Goal: Information Seeking & Learning: Check status

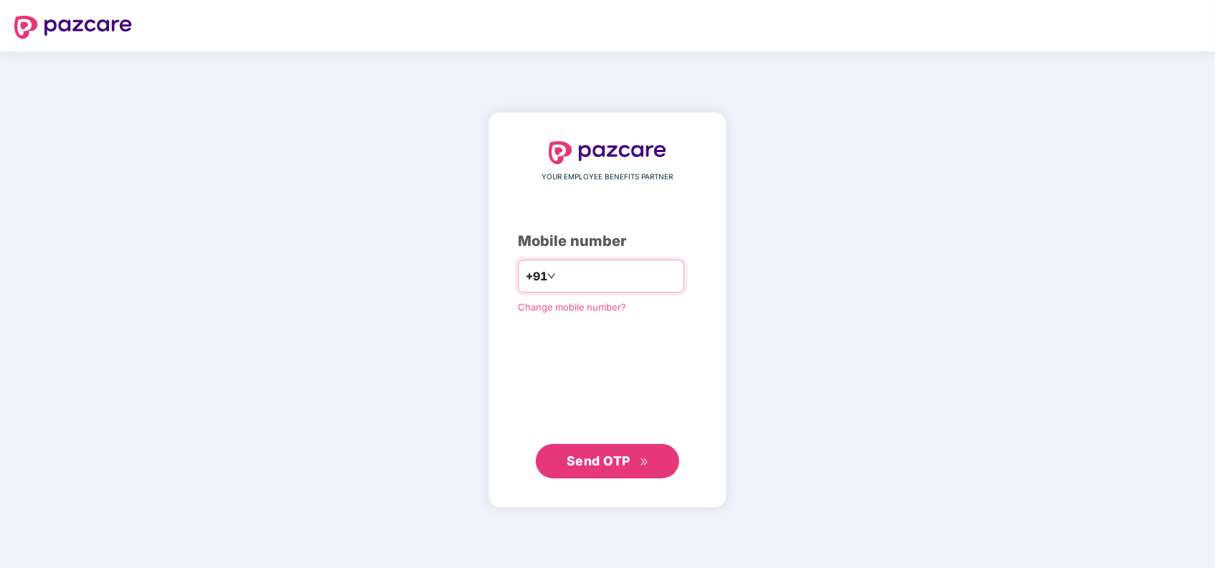
click at [608, 276] on input "number" at bounding box center [618, 276] width 118 height 23
drag, startPoint x: 626, startPoint y: 462, endPoint x: 568, endPoint y: 277, distance: 194.0
click at [575, 310] on div "**********" at bounding box center [607, 309] width 179 height 337
click at [559, 275] on input "**********" at bounding box center [618, 276] width 118 height 23
type input "**********"
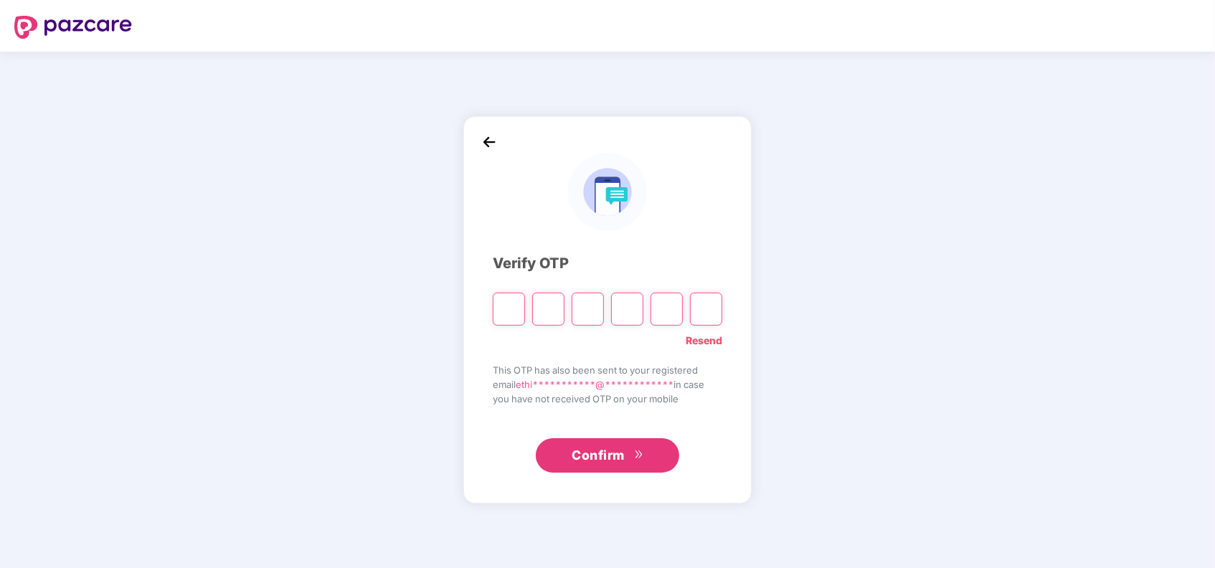
paste input "*"
type input "*"
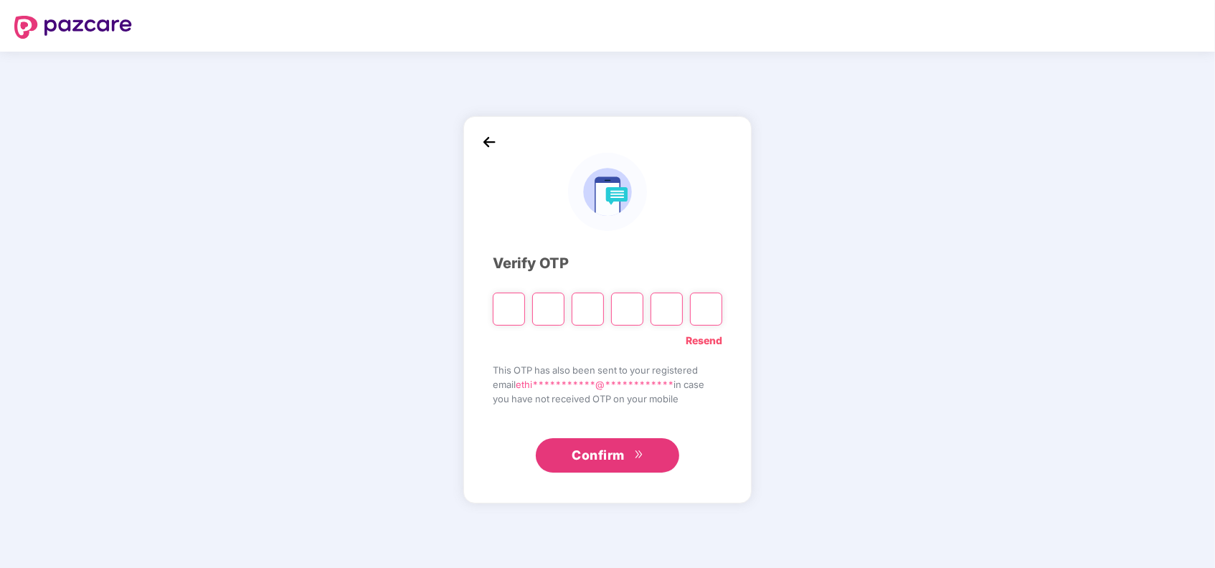
type input "*"
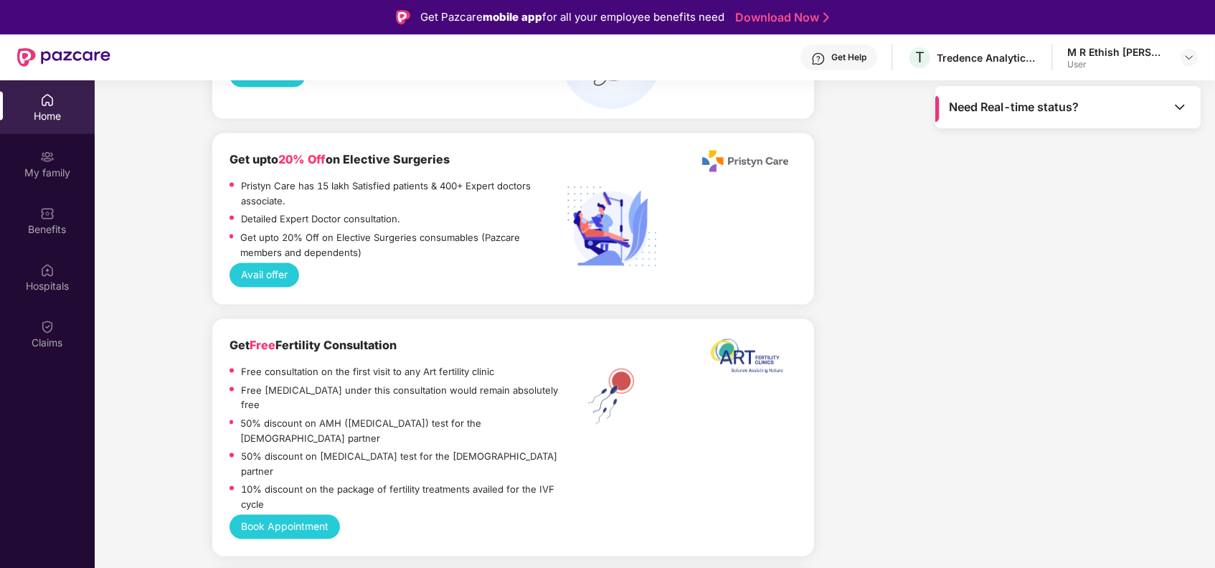
scroll to position [2012, 0]
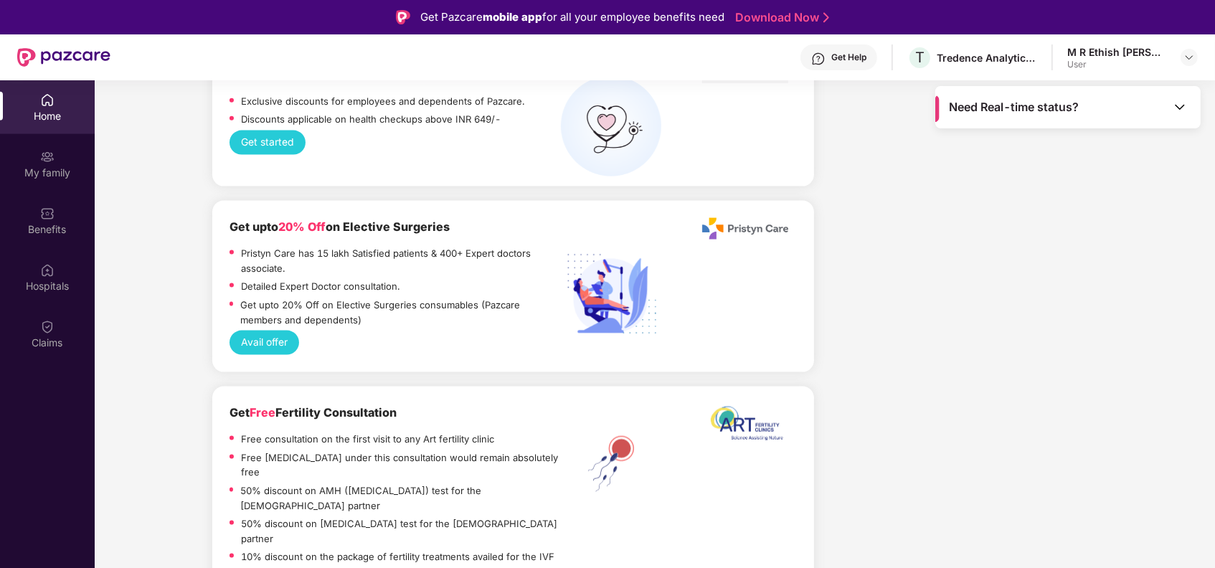
click at [1048, 108] on span "Need Real-time status?" at bounding box center [1014, 107] width 130 height 15
click at [1069, 204] on span "Amount" at bounding box center [1067, 210] width 36 height 13
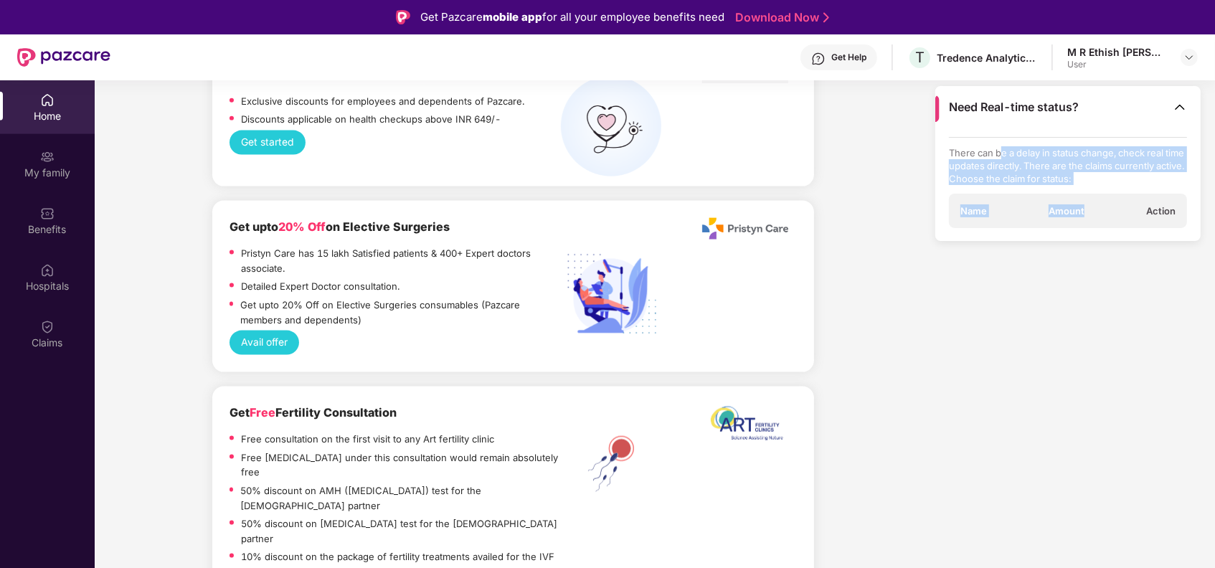
drag, startPoint x: 1001, startPoint y: 156, endPoint x: 1108, endPoint y: 189, distance: 112.1
click at [1108, 189] on div "There can be a delay in status change, check real time updates directly. There …" at bounding box center [1068, 182] width 239 height 91
drag, startPoint x: 1108, startPoint y: 189, endPoint x: 1027, endPoint y: 144, distance: 92.8
click at [1027, 144] on div "There can be a delay in status change, check real time updates directly. There …" at bounding box center [1068, 182] width 239 height 91
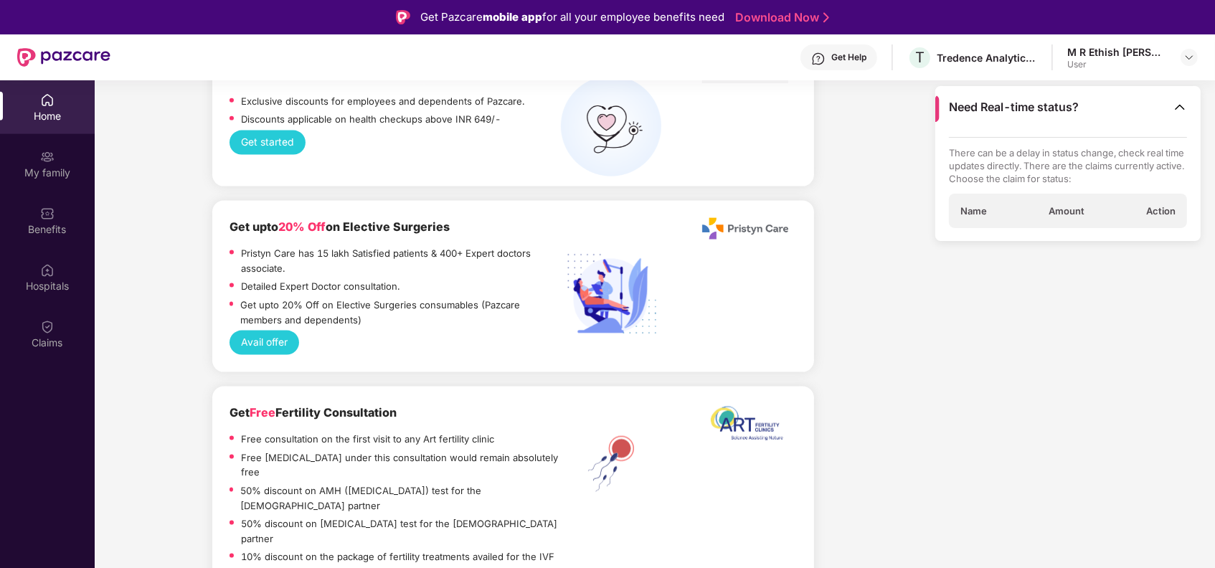
click at [1117, 55] on div "M R Ethish [PERSON_NAME]" at bounding box center [1118, 52] width 100 height 14
click at [74, 173] on div "My family" at bounding box center [47, 173] width 95 height 14
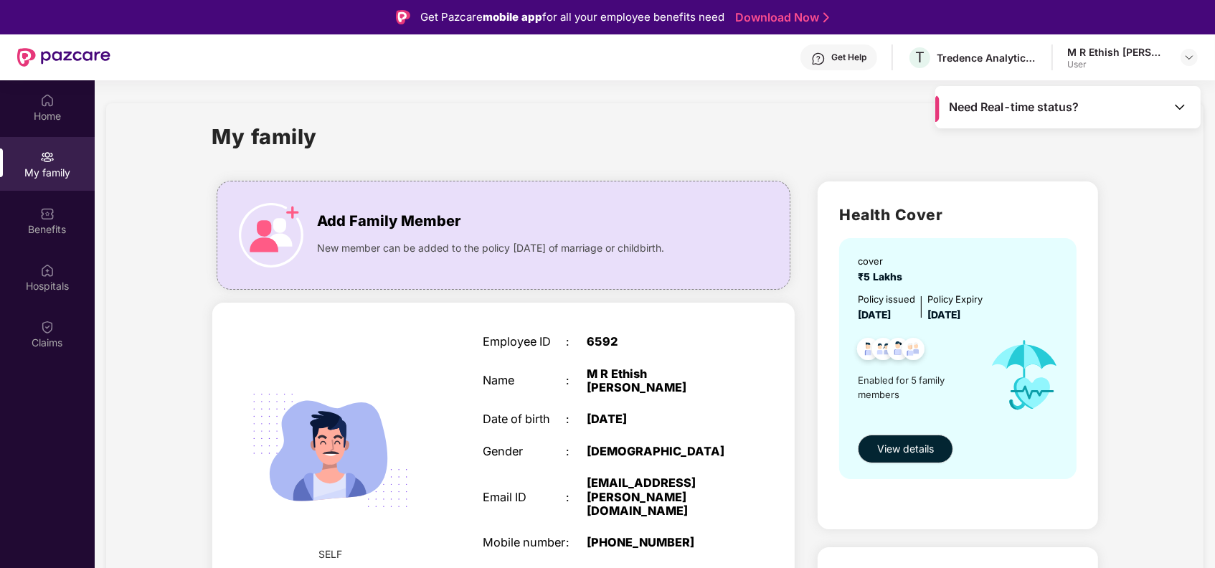
click at [1197, 108] on div "Need Real-time status?" at bounding box center [1068, 107] width 265 height 42
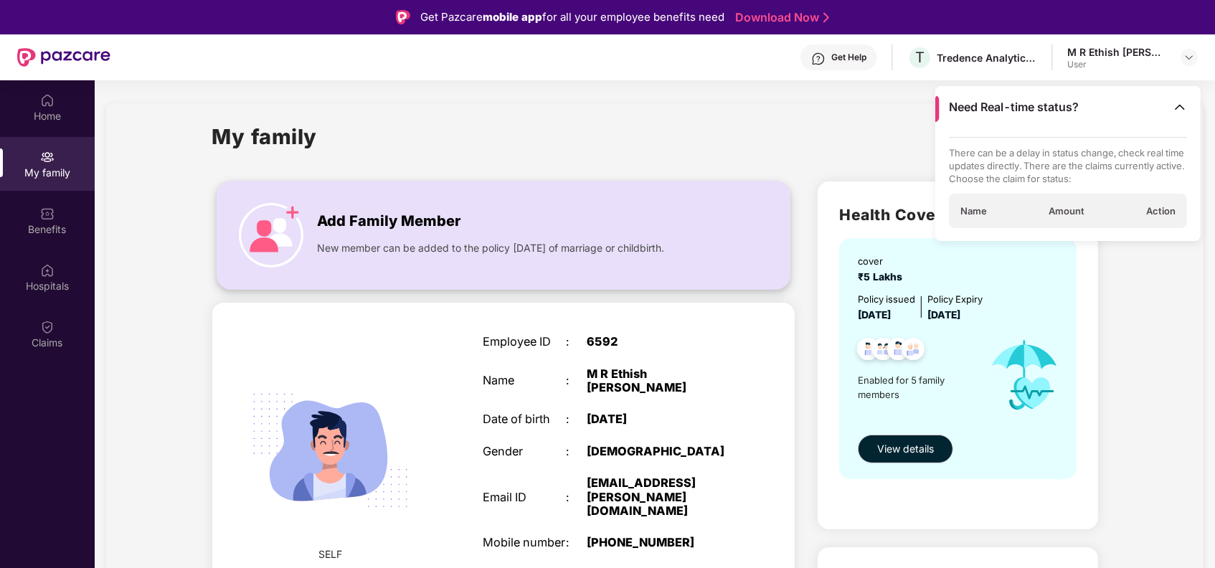
click at [263, 216] on img at bounding box center [271, 235] width 65 height 65
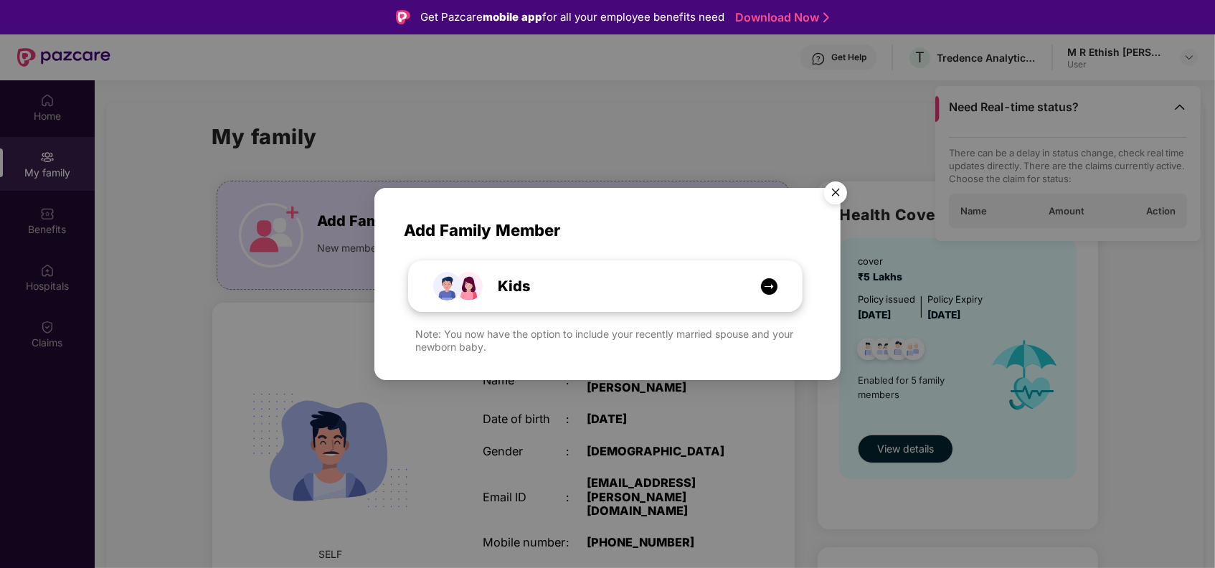
click at [646, 288] on div "Kids" at bounding box center [613, 287] width 295 height 22
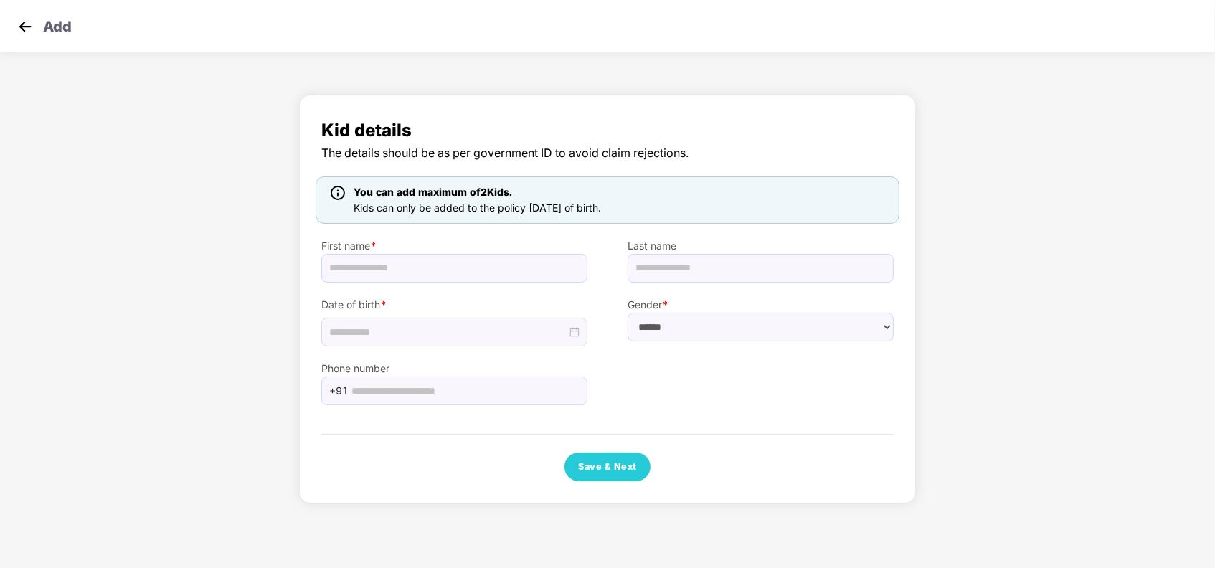
click at [24, 34] on img at bounding box center [25, 27] width 22 height 22
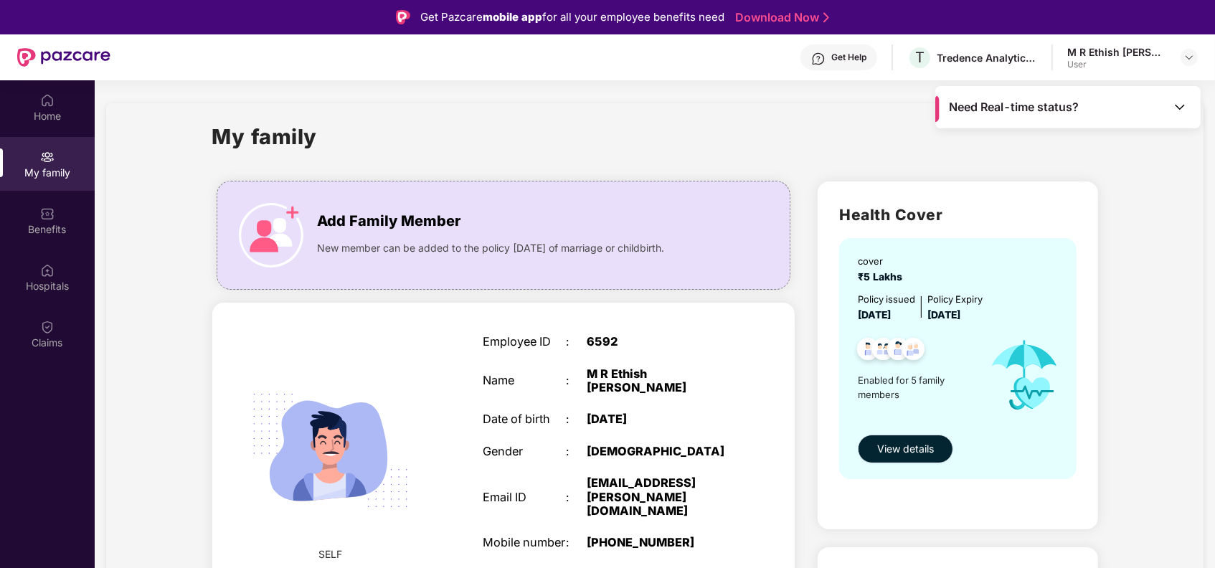
click at [918, 446] on span "View details" at bounding box center [906, 449] width 57 height 16
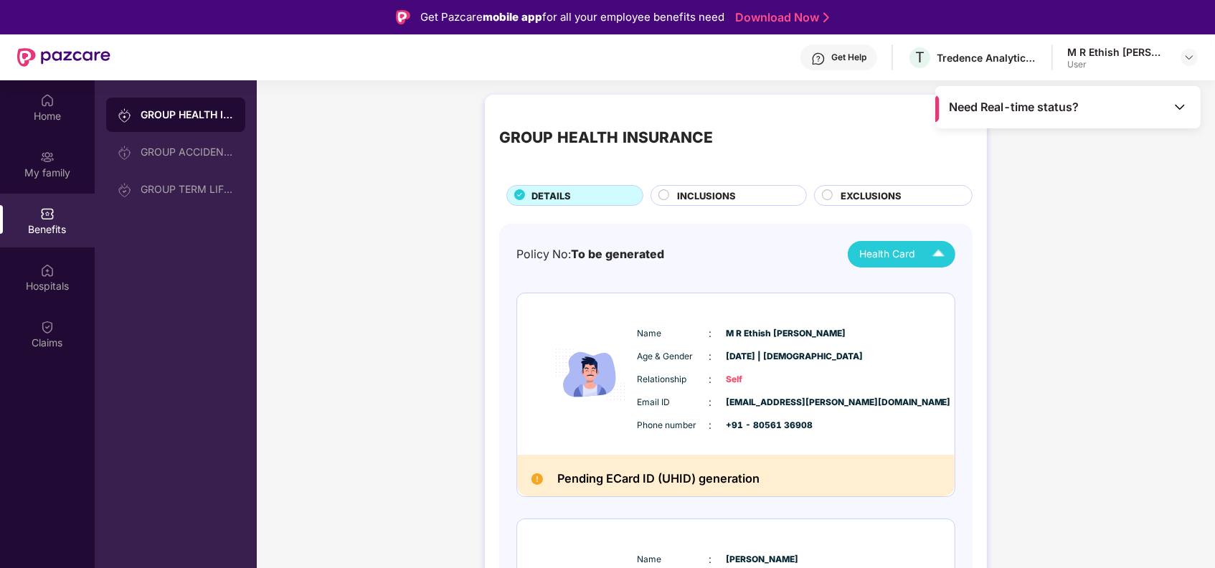
click at [916, 247] on div "Health Card" at bounding box center [906, 254] width 92 height 25
click at [771, 253] on div "Policy No: To be generated Health Card" at bounding box center [736, 254] width 439 height 27
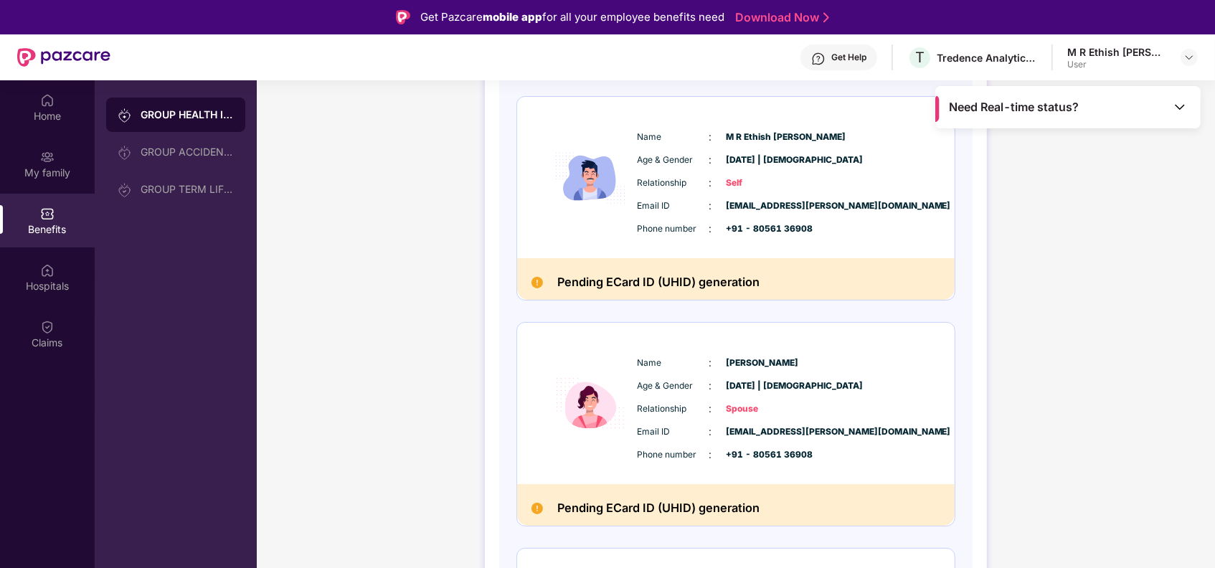
scroll to position [171, 0]
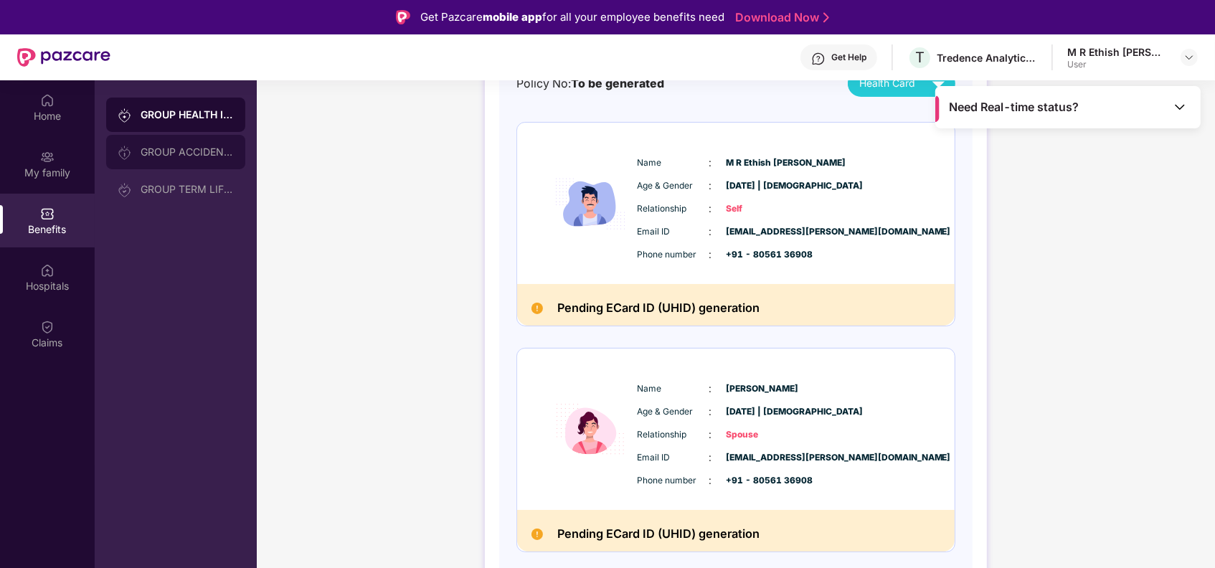
click at [169, 155] on div "GROUP ACCIDENTAL INSURANCE" at bounding box center [187, 151] width 93 height 11
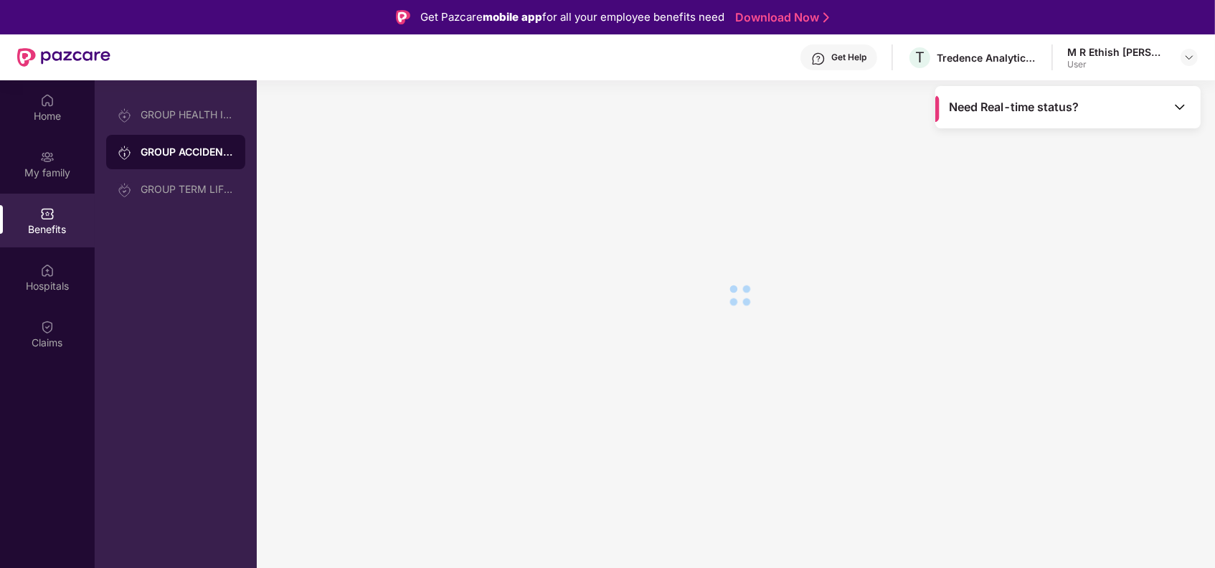
scroll to position [0, 0]
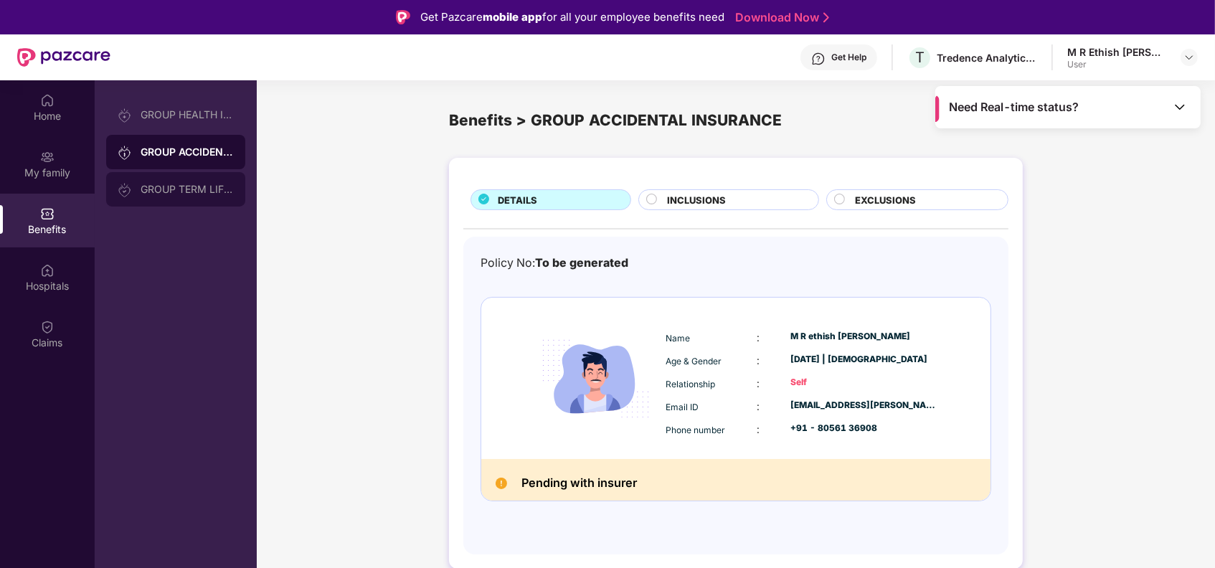
click at [138, 179] on div "GROUP TERM LIFE INSURANCE" at bounding box center [175, 189] width 139 height 34
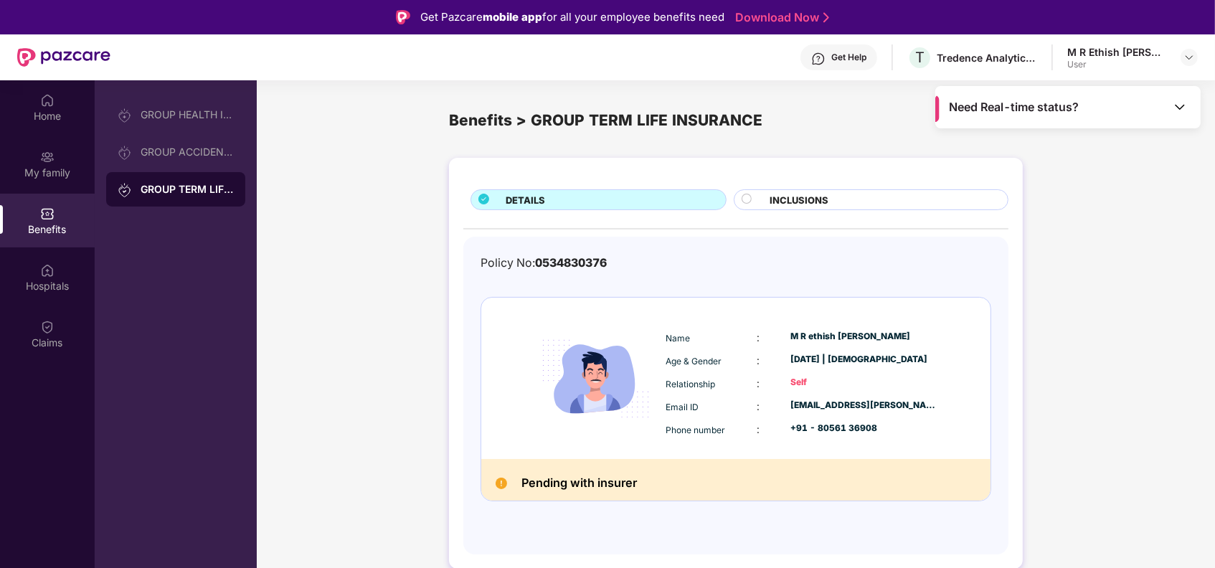
click at [933, 194] on div "INCLUSIONS" at bounding box center [881, 201] width 237 height 17
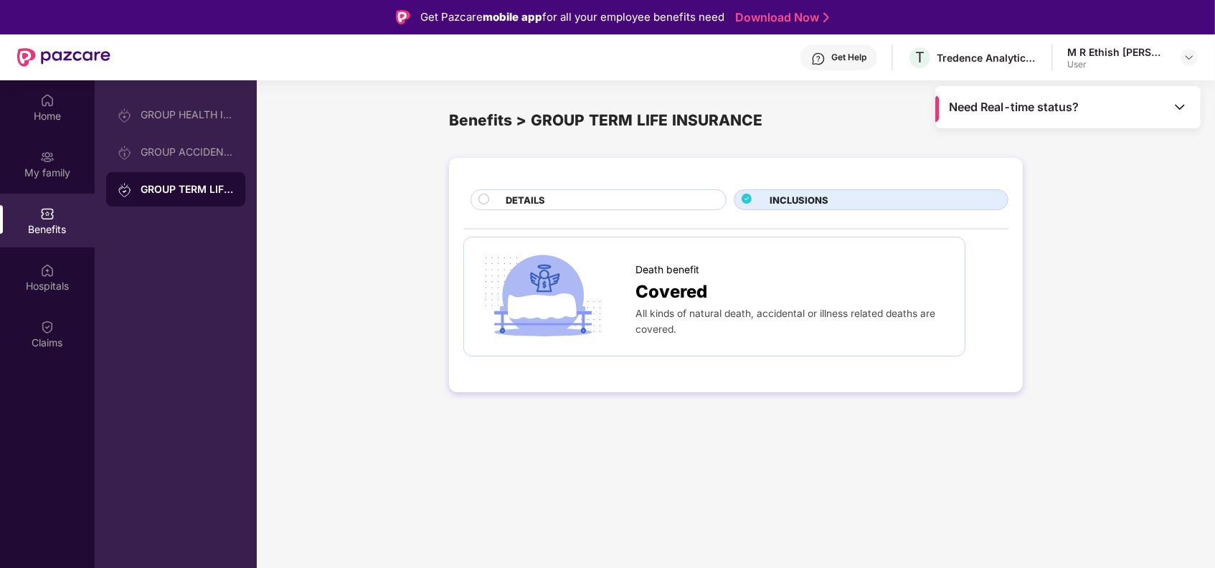
click at [590, 195] on div "DETAILS" at bounding box center [609, 201] width 220 height 17
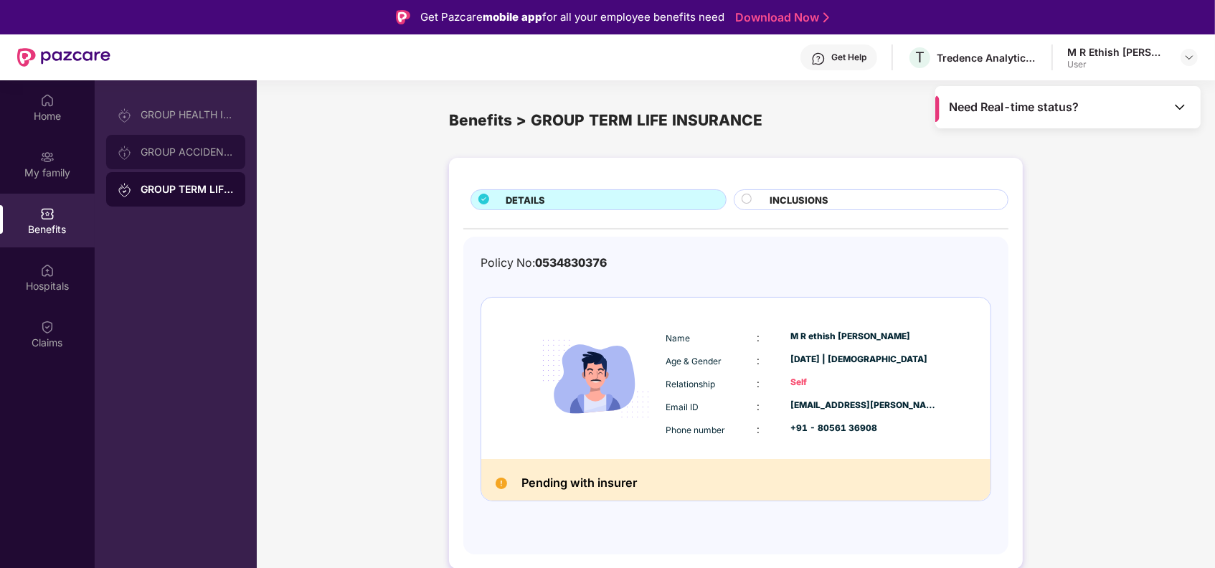
click at [202, 156] on div "GROUP ACCIDENTAL INSURANCE" at bounding box center [187, 151] width 93 height 11
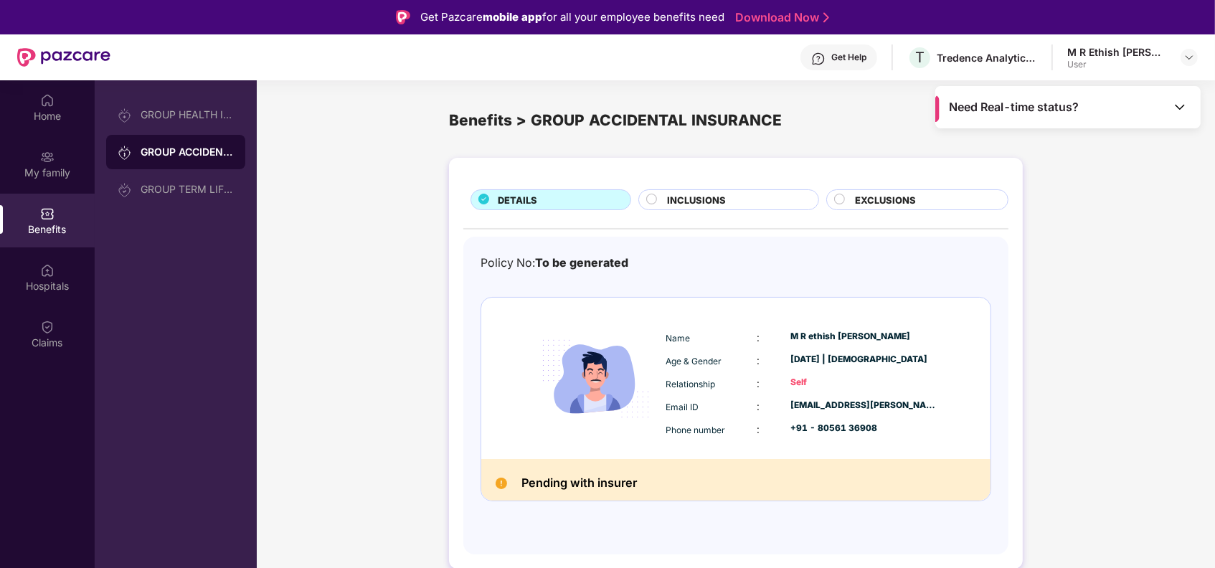
click at [852, 199] on div "EXCLUSIONS" at bounding box center [924, 201] width 153 height 17
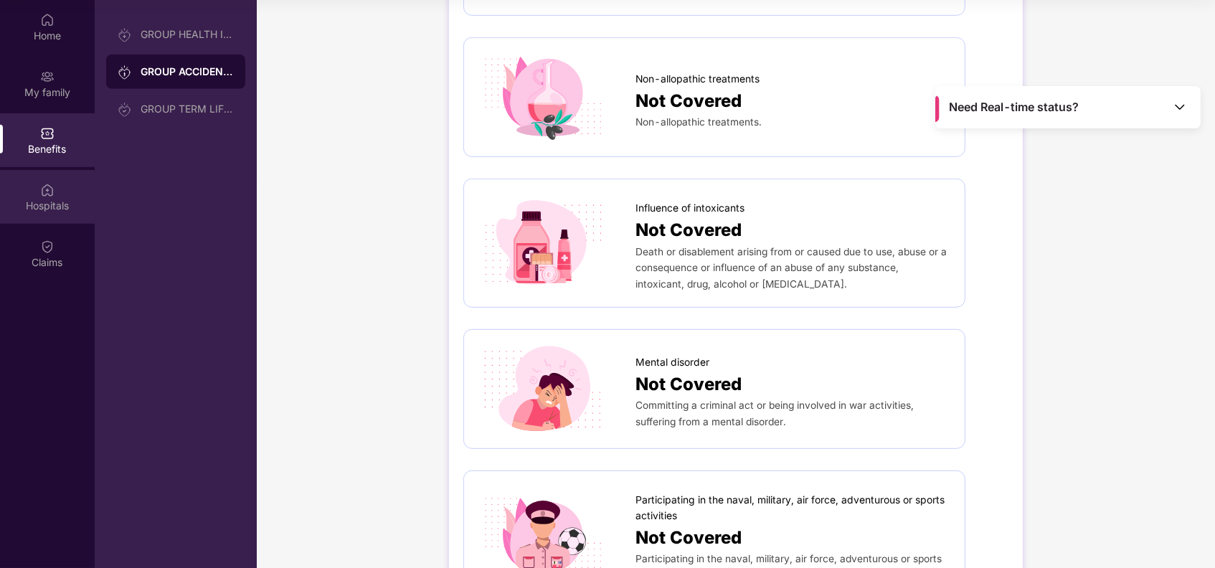
scroll to position [585, 0]
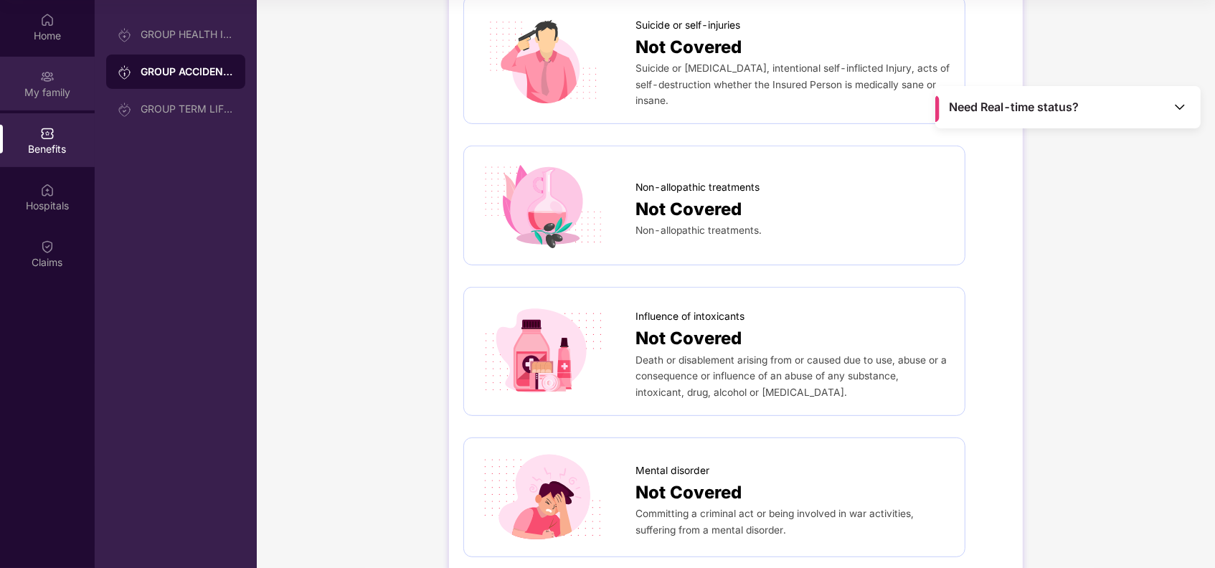
click at [55, 87] on div "My family" at bounding box center [47, 92] width 95 height 14
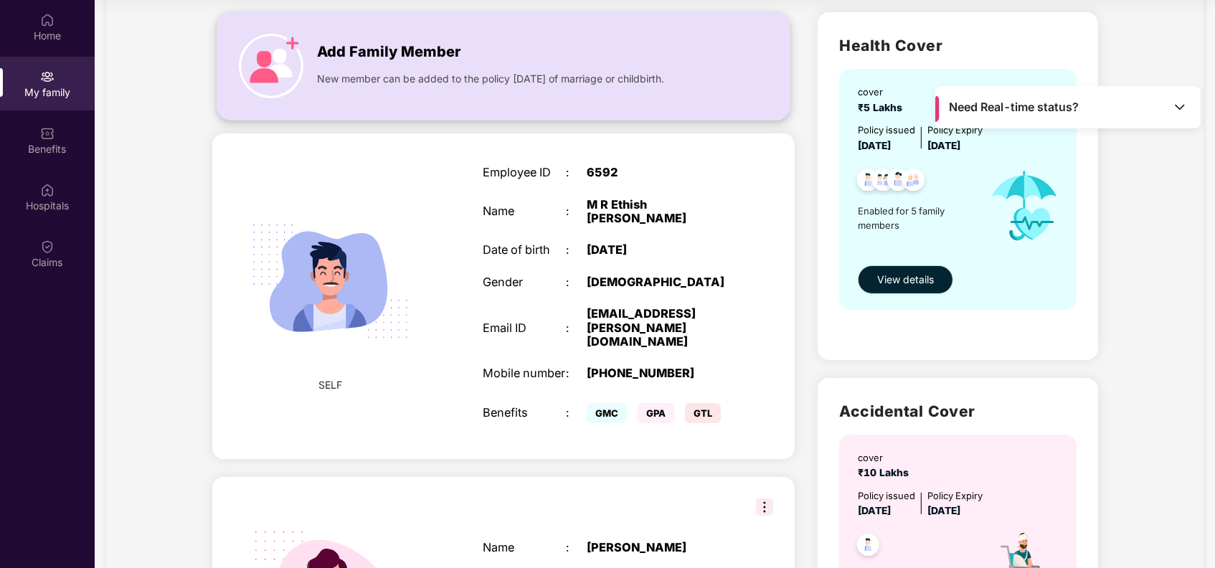
scroll to position [0, 0]
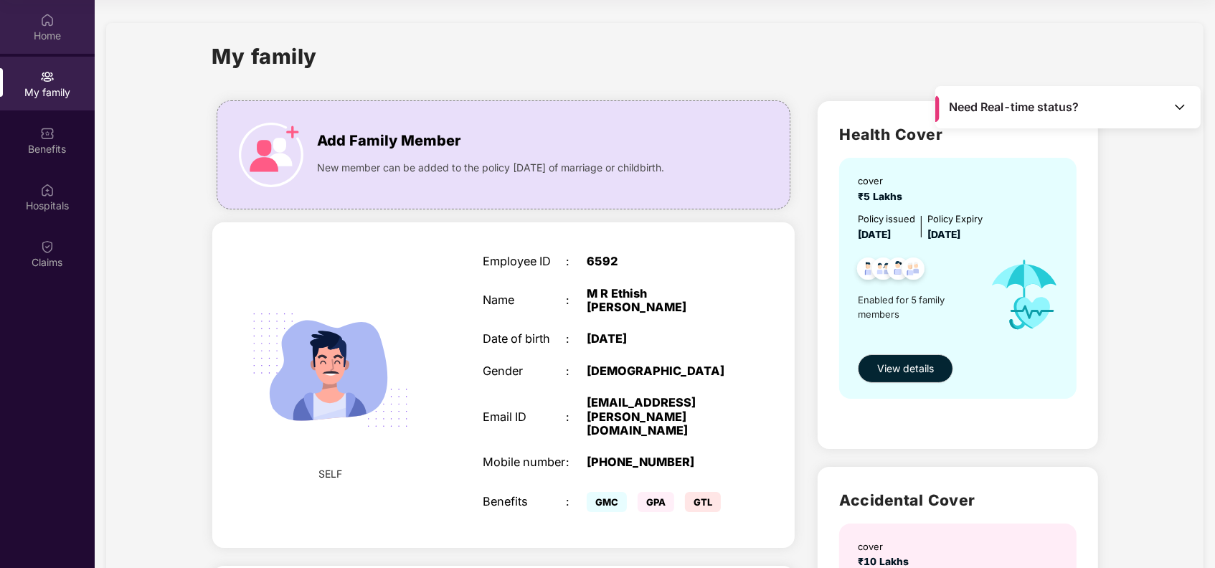
click at [55, 20] on div "Home" at bounding box center [47, 27] width 95 height 54
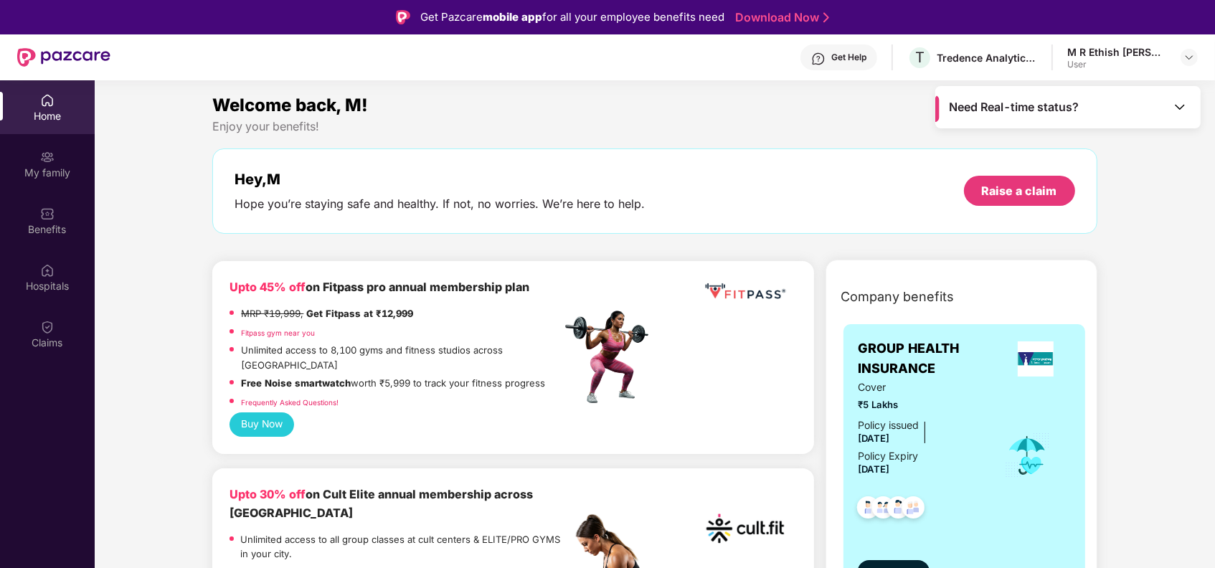
click at [852, 57] on div "Get Help" at bounding box center [849, 57] width 35 height 11
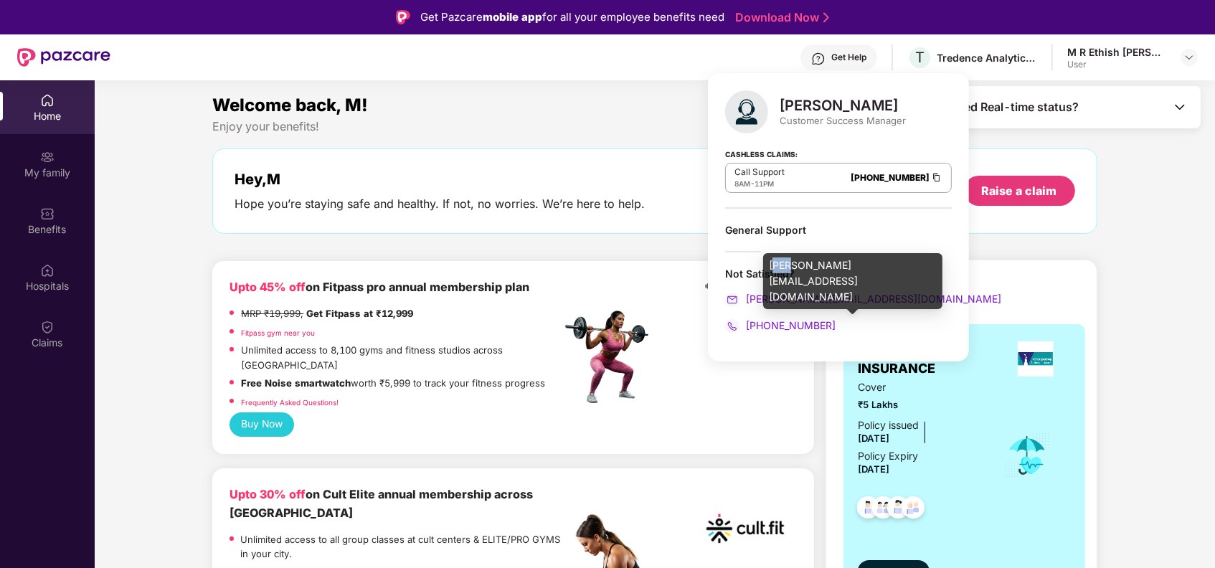
drag, startPoint x: 786, startPoint y: 285, endPoint x: 771, endPoint y: 283, distance: 15.2
click at [771, 283] on div "[PERSON_NAME][EMAIL_ADDRESS][DOMAIN_NAME]" at bounding box center [852, 286] width 179 height 66
drag, startPoint x: 771, startPoint y: 283, endPoint x: 765, endPoint y: 301, distance: 19.1
click at [765, 301] on span "[PERSON_NAME][EMAIL_ADDRESS][DOMAIN_NAME]" at bounding box center [872, 299] width 258 height 12
click at [816, 298] on span "[PERSON_NAME][EMAIL_ADDRESS][DOMAIN_NAME]" at bounding box center [872, 299] width 258 height 12
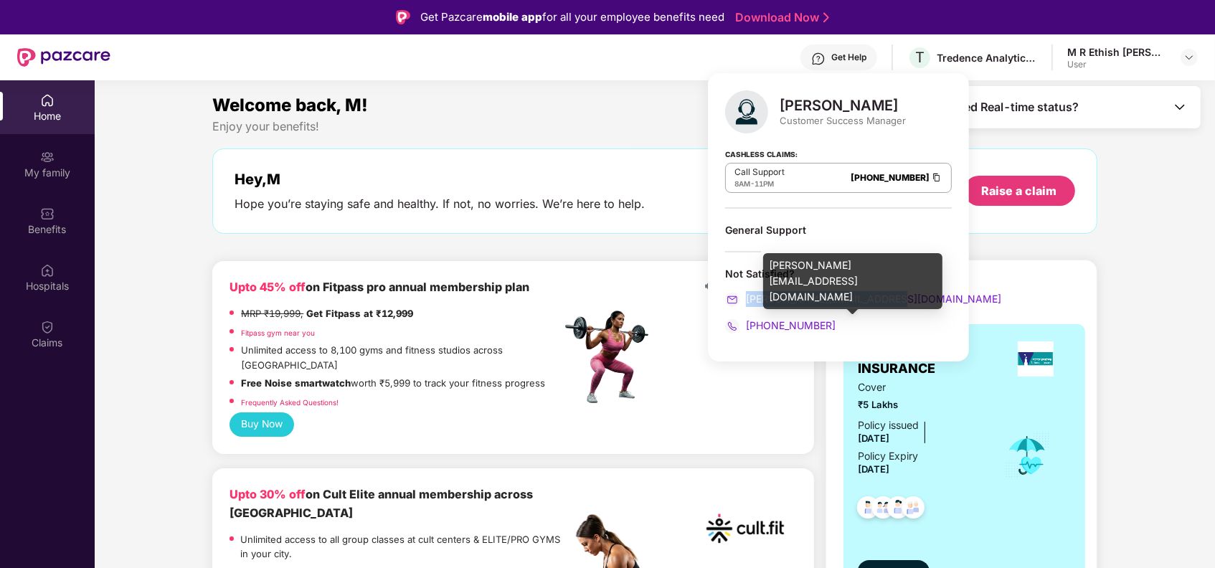
drag, startPoint x: 898, startPoint y: 293, endPoint x: 747, endPoint y: 292, distance: 151.4
click at [747, 292] on div "[PERSON_NAME][EMAIL_ADDRESS][DOMAIN_NAME]" at bounding box center [838, 299] width 227 height 16
copy span "[PERSON_NAME][EMAIL_ADDRESS][DOMAIN_NAME]"
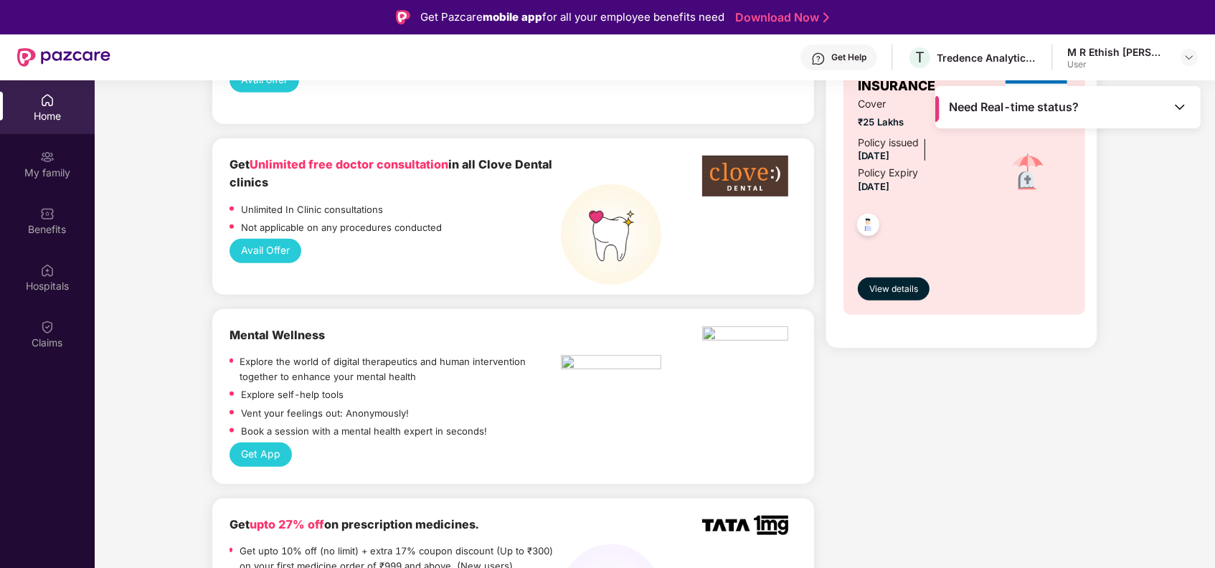
scroll to position [1243, 0]
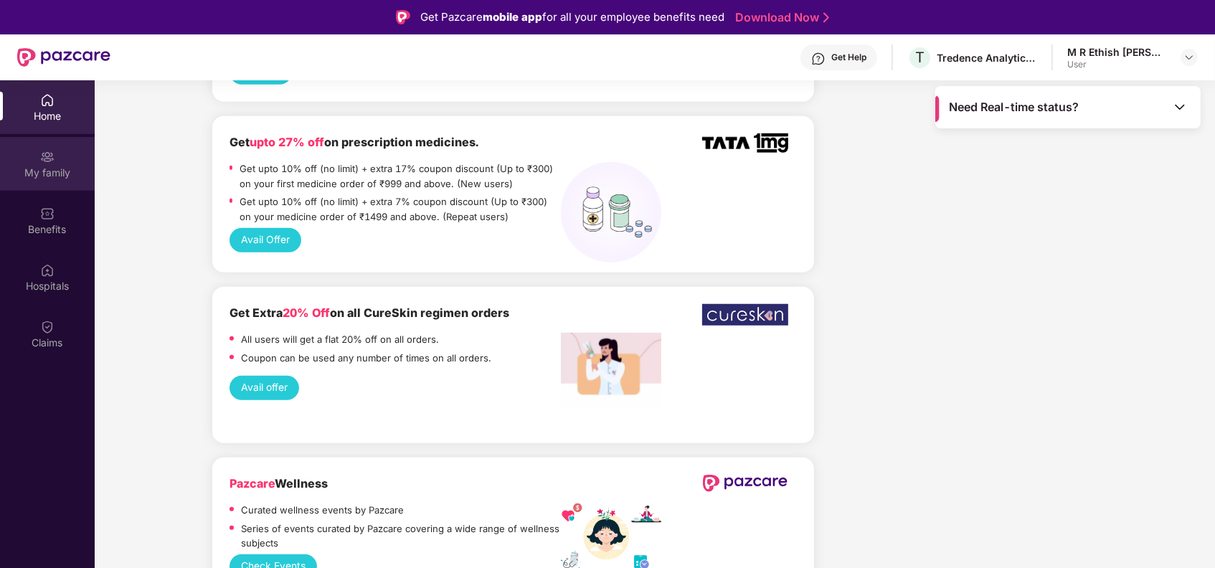
click at [60, 167] on div "My family" at bounding box center [47, 173] width 95 height 14
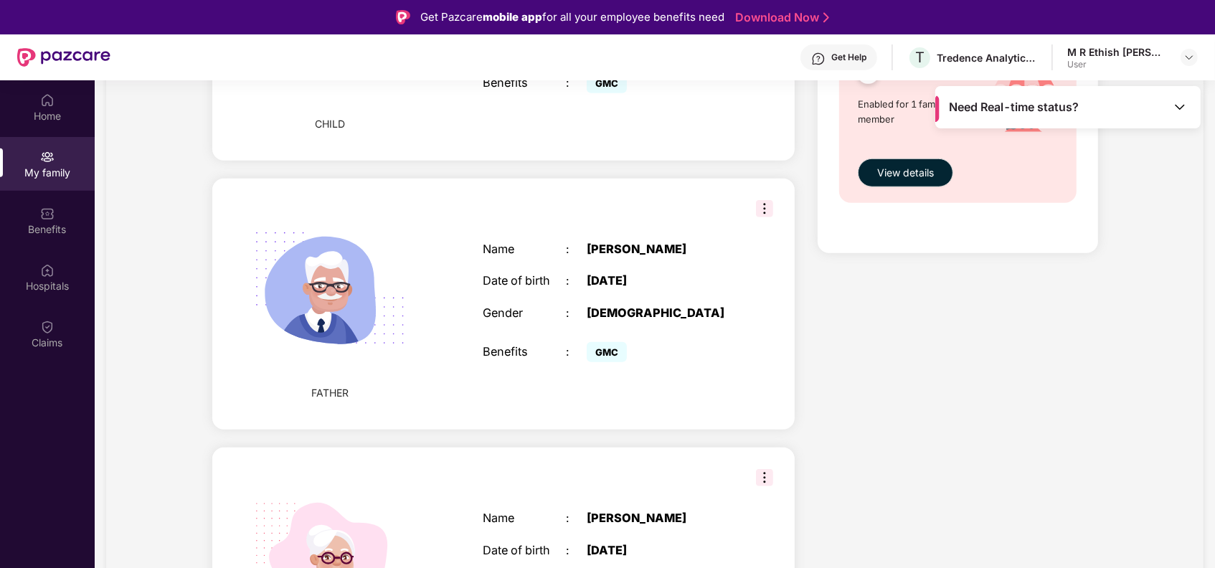
scroll to position [719, 0]
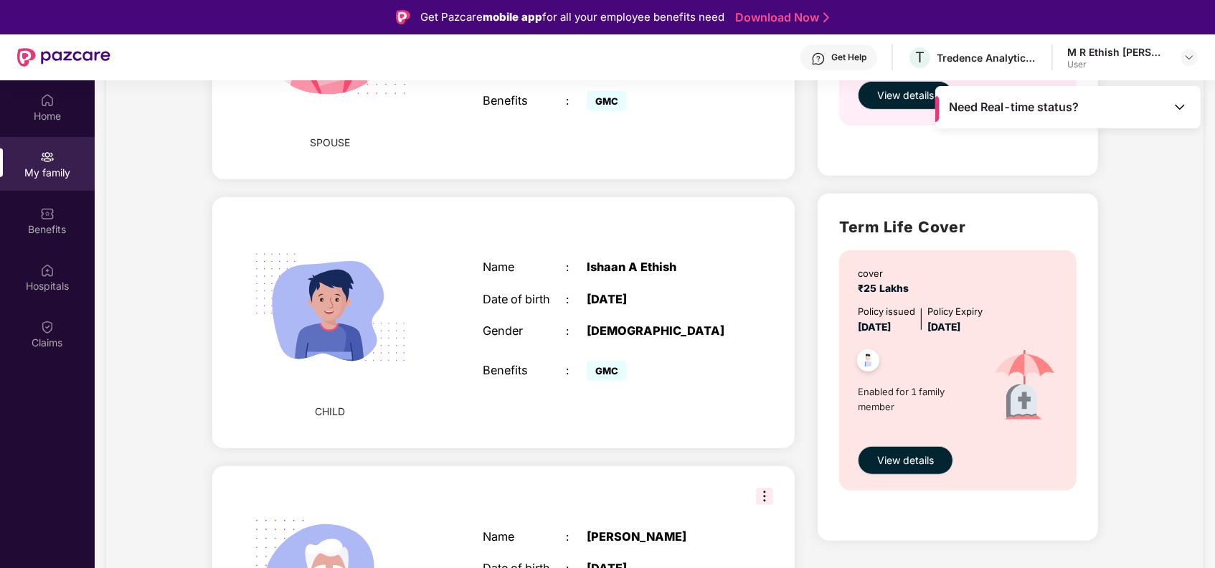
click at [1124, 47] on div "M R Ethish [PERSON_NAME]" at bounding box center [1118, 52] width 100 height 14
click at [1185, 54] on img at bounding box center [1189, 57] width 11 height 11
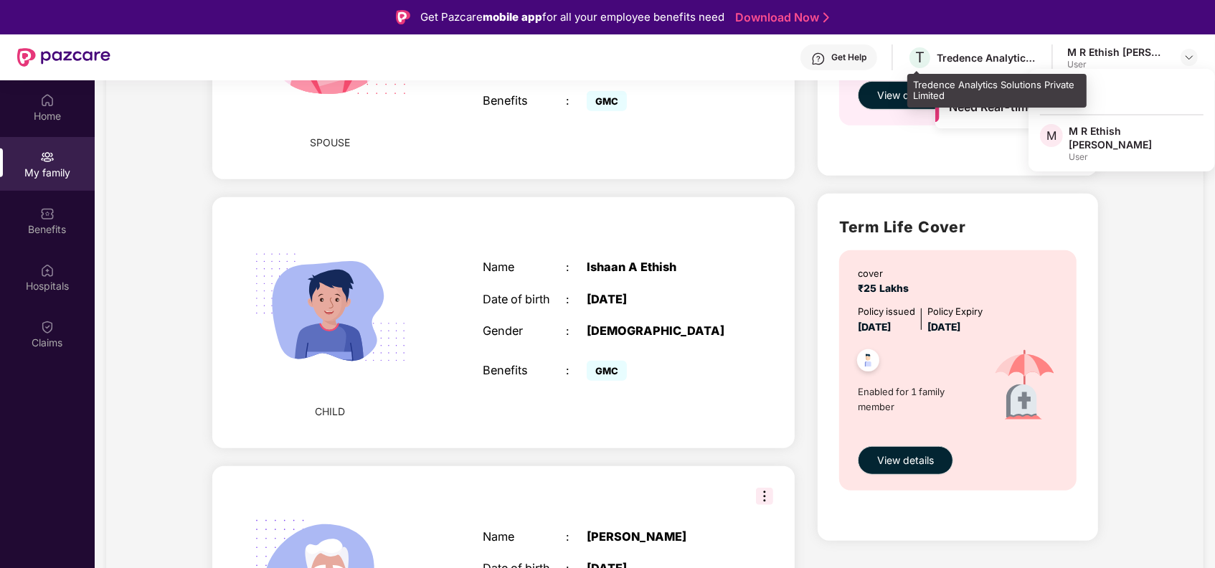
click at [976, 62] on div "Tredence Analytics Solutions Private Limited" at bounding box center [987, 58] width 100 height 14
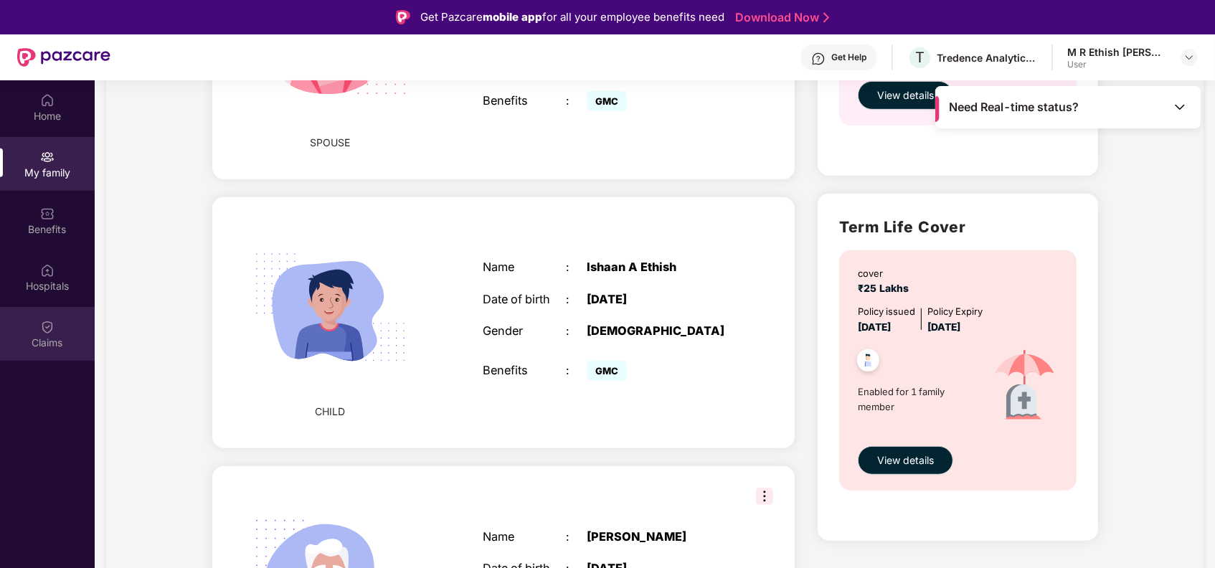
click at [22, 324] on div "Claims" at bounding box center [47, 334] width 95 height 54
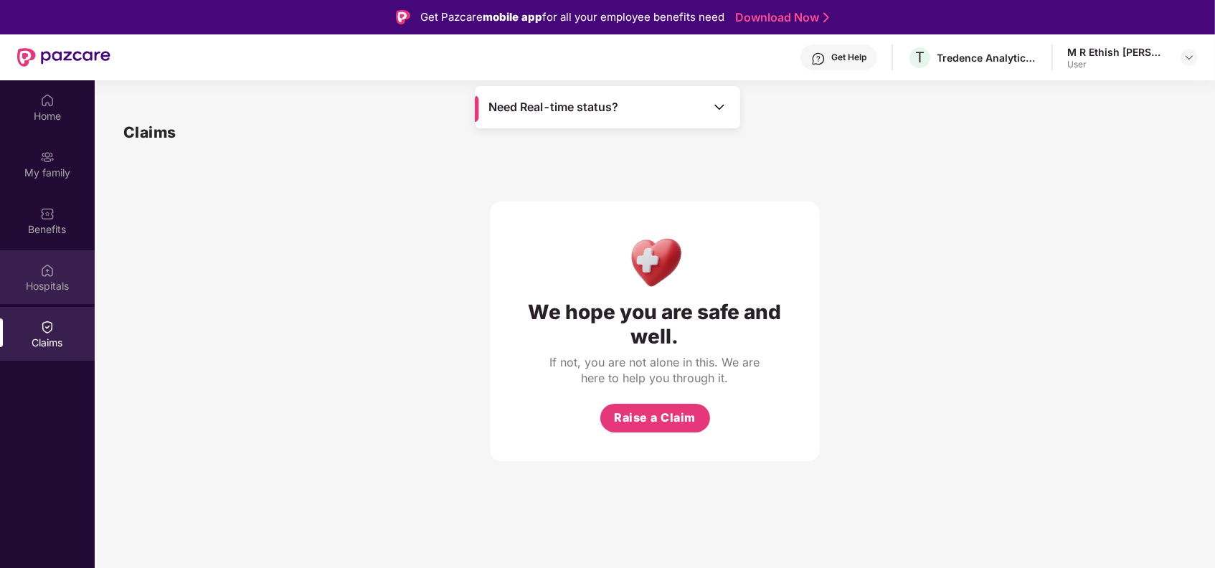
click at [49, 253] on div "Hospitals" at bounding box center [47, 277] width 95 height 54
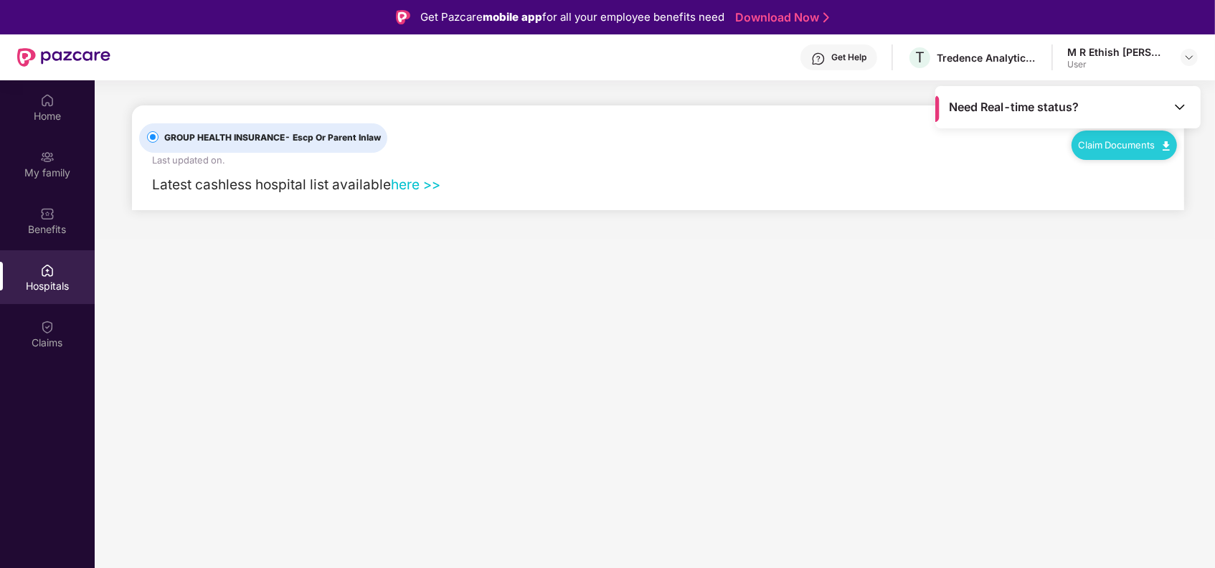
click at [1162, 106] on div "Need Real-time status?" at bounding box center [1068, 107] width 265 height 42
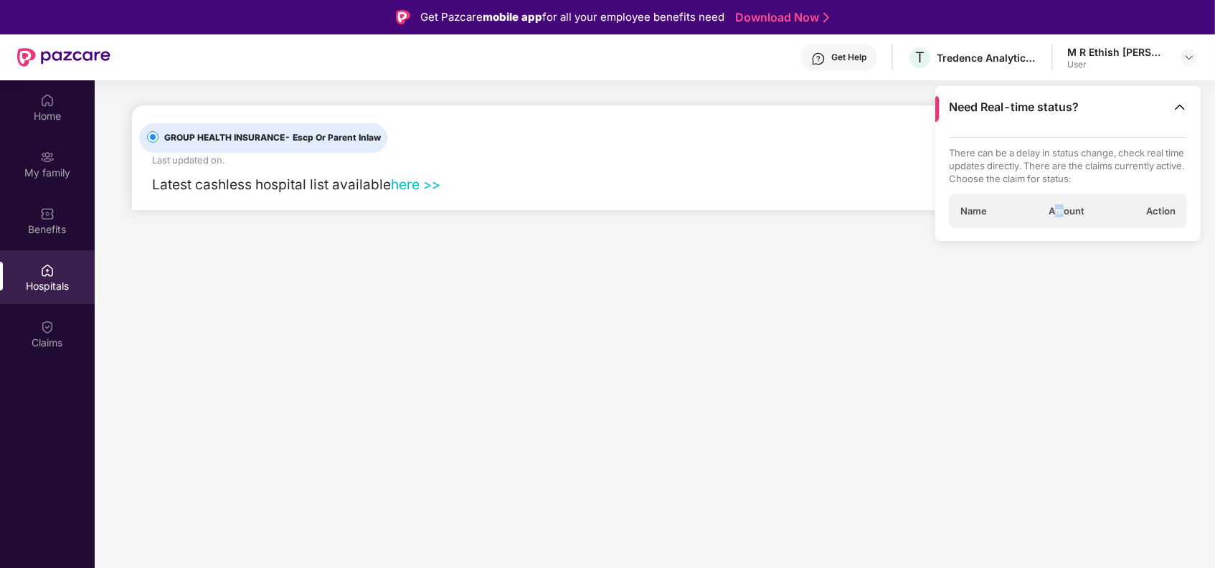
click at [1060, 222] on div "Name Amount Action" at bounding box center [1068, 211] width 239 height 34
drag, startPoint x: 1060, startPoint y: 222, endPoint x: 1059, endPoint y: 199, distance: 22.3
click at [1059, 199] on div "There can be a delay in status change, check real time updates directly. There …" at bounding box center [1068, 182] width 239 height 91
drag, startPoint x: 1059, startPoint y: 199, endPoint x: 1086, endPoint y: 309, distance: 112.2
click at [1086, 309] on main "Need Real-time status? There can be a delay in status change, check real time u…" at bounding box center [655, 364] width 1121 height 568
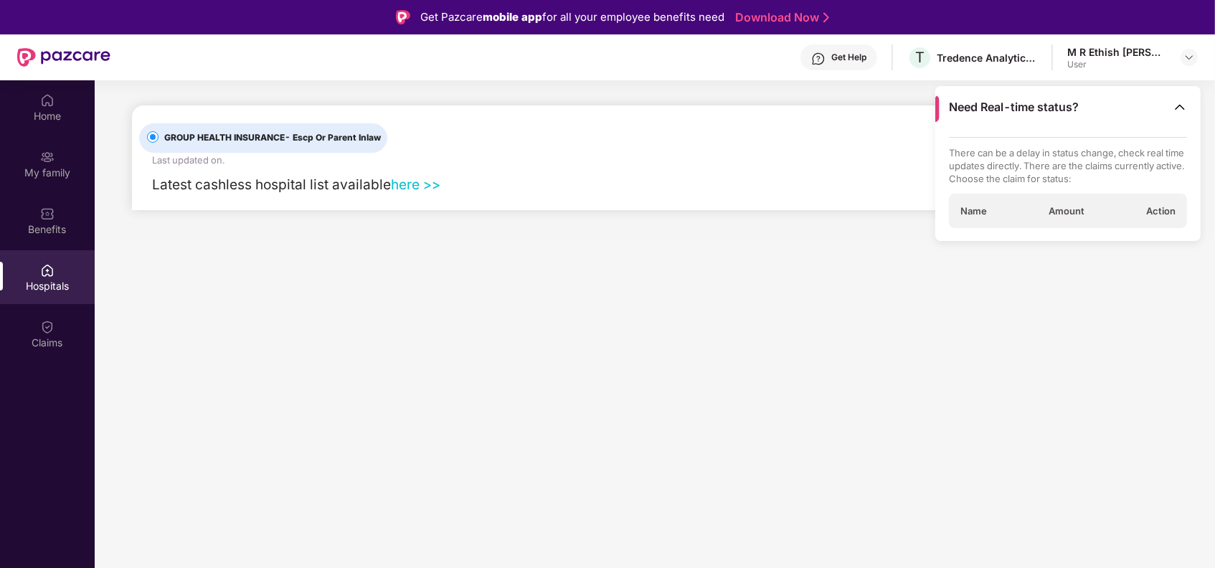
click at [410, 186] on link "here >>" at bounding box center [416, 185] width 50 height 17
click at [29, 174] on div "My family" at bounding box center [47, 173] width 95 height 14
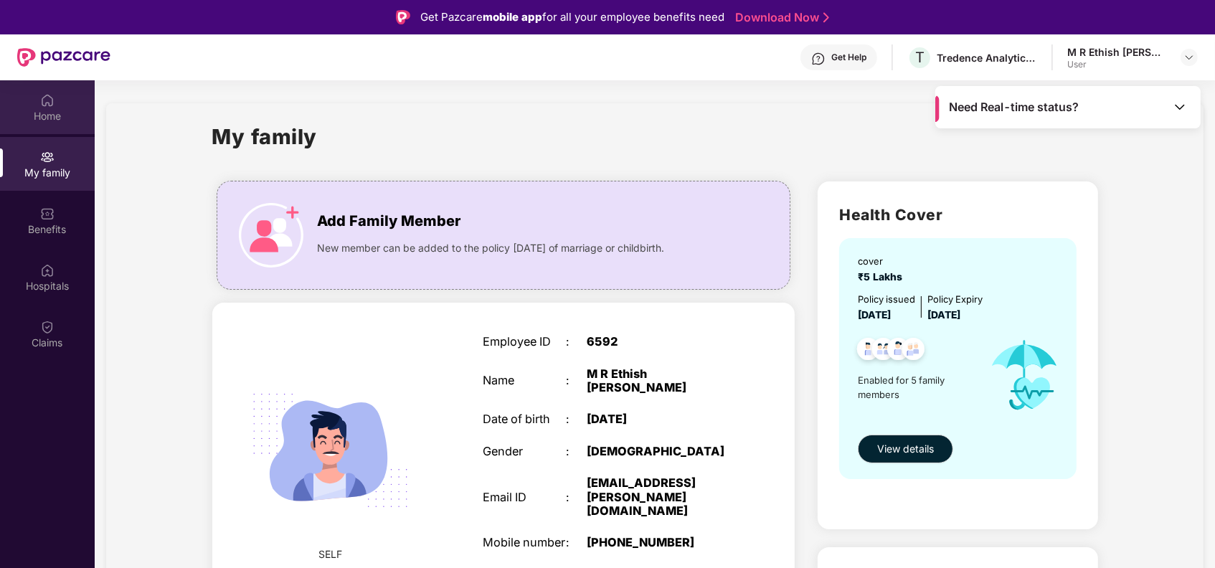
click at [33, 111] on div "Home" at bounding box center [47, 116] width 95 height 14
